Goal: Find specific page/section: Find specific page/section

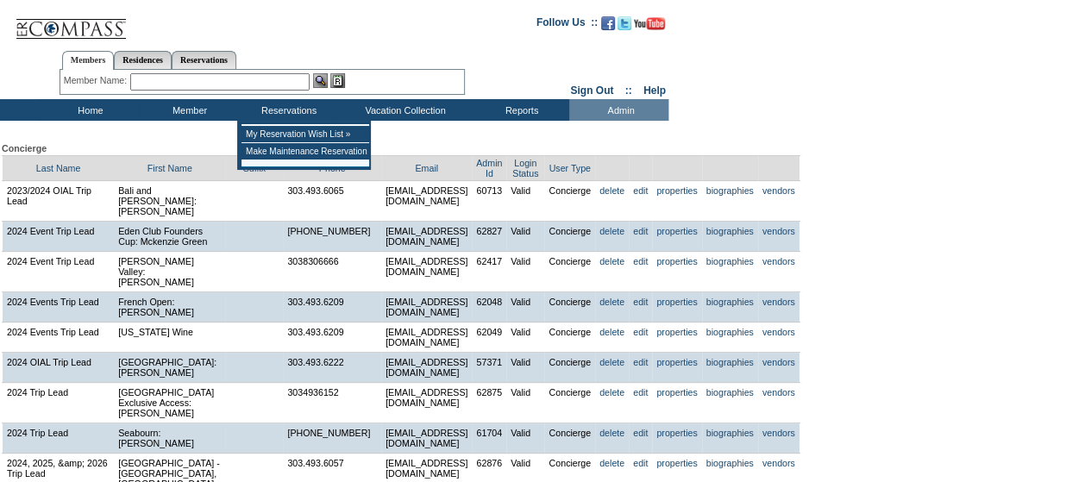
click at [226, 80] on input "text" at bounding box center [219, 81] width 179 height 17
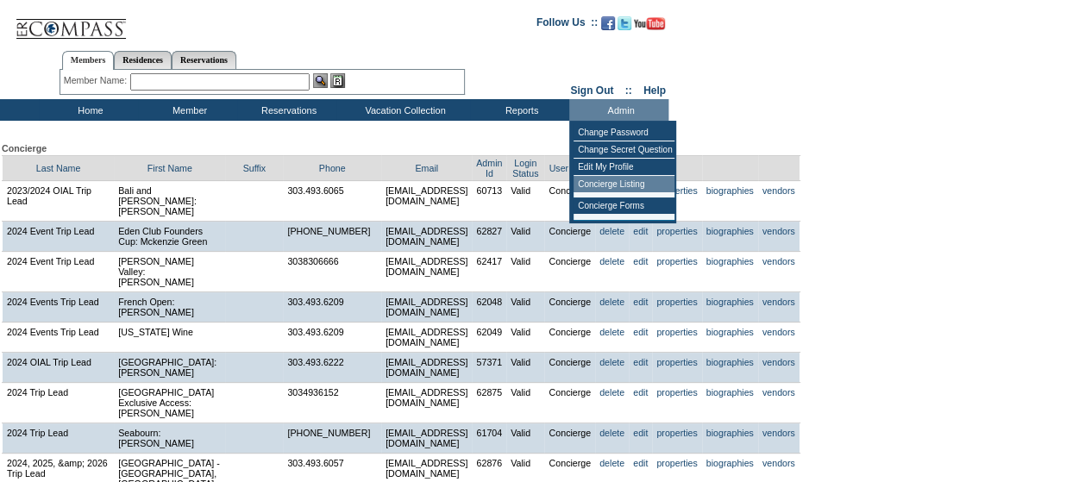
click at [623, 185] on td "Concierge Listing" at bounding box center [623, 184] width 101 height 17
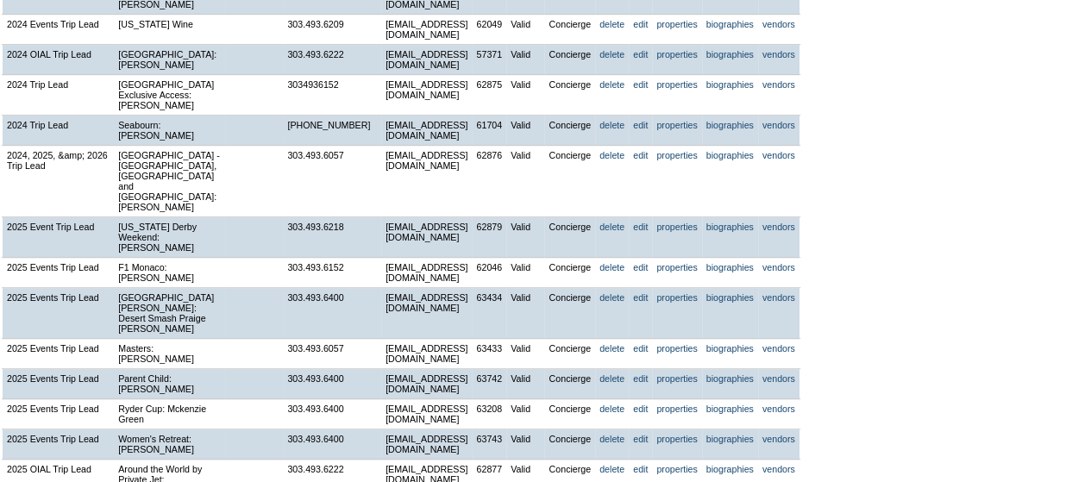
scroll to position [313, 0]
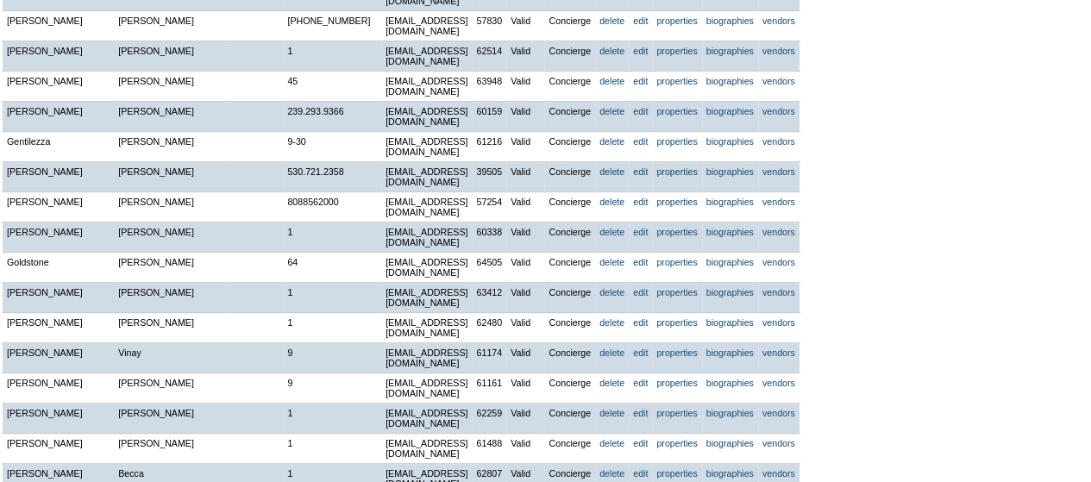
scroll to position [6683, 0]
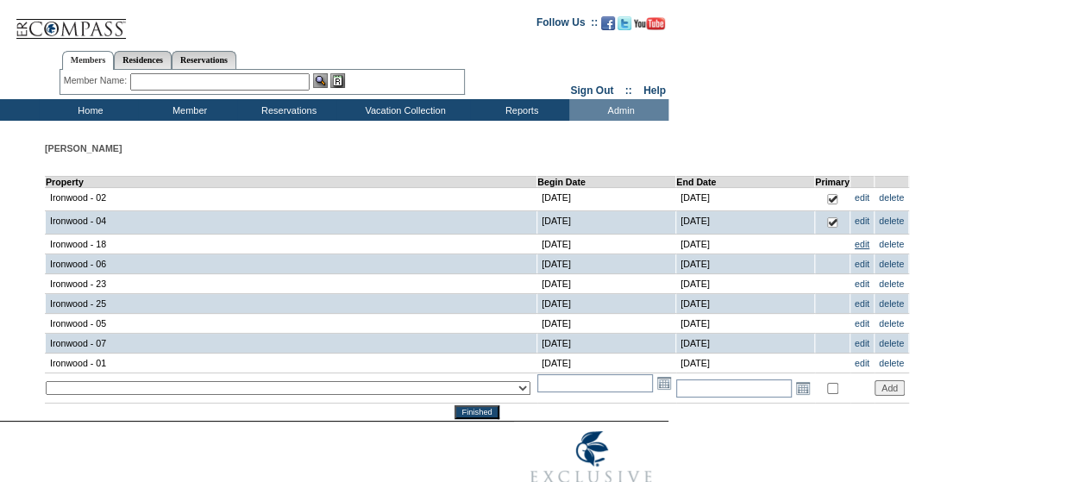
click at [855, 244] on link "edit" at bounding box center [862, 244] width 15 height 10
